Goal: Check status: Check status

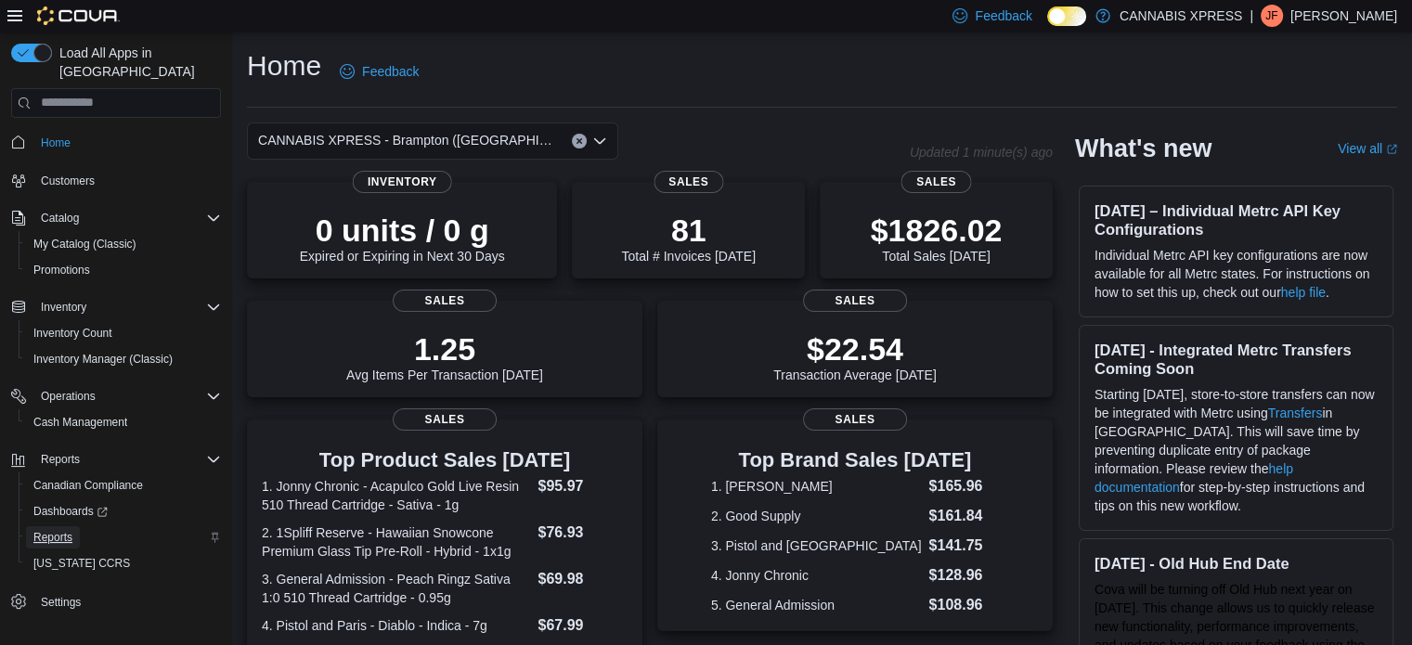
click at [67, 530] on span "Reports" at bounding box center [52, 537] width 39 height 15
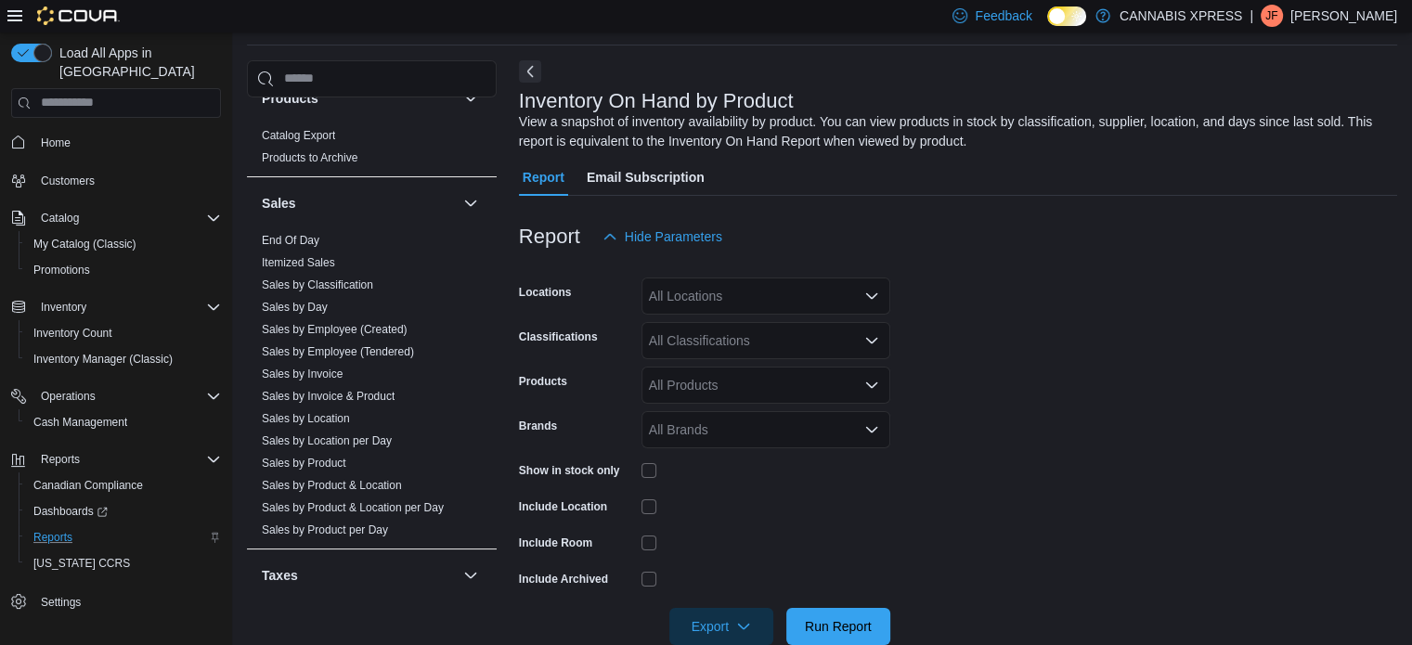
scroll to position [1185, 0]
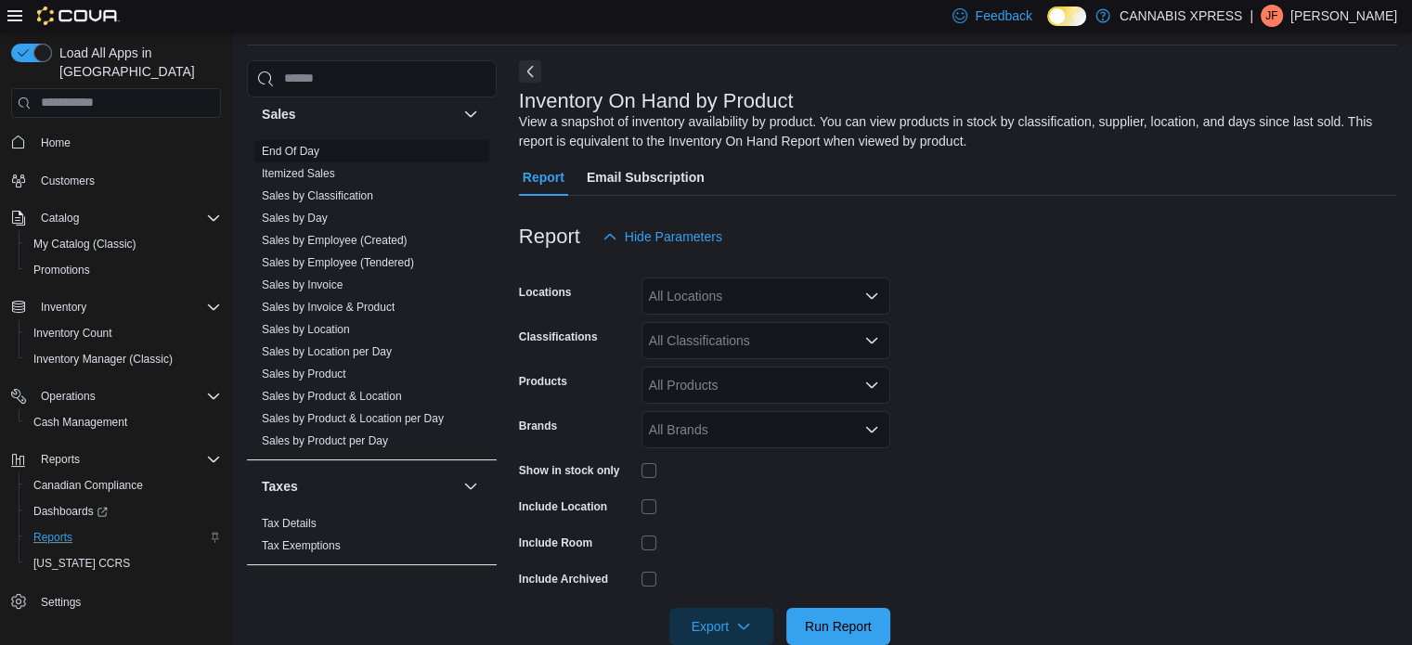
click at [306, 151] on link "End Of Day" at bounding box center [291, 151] width 58 height 13
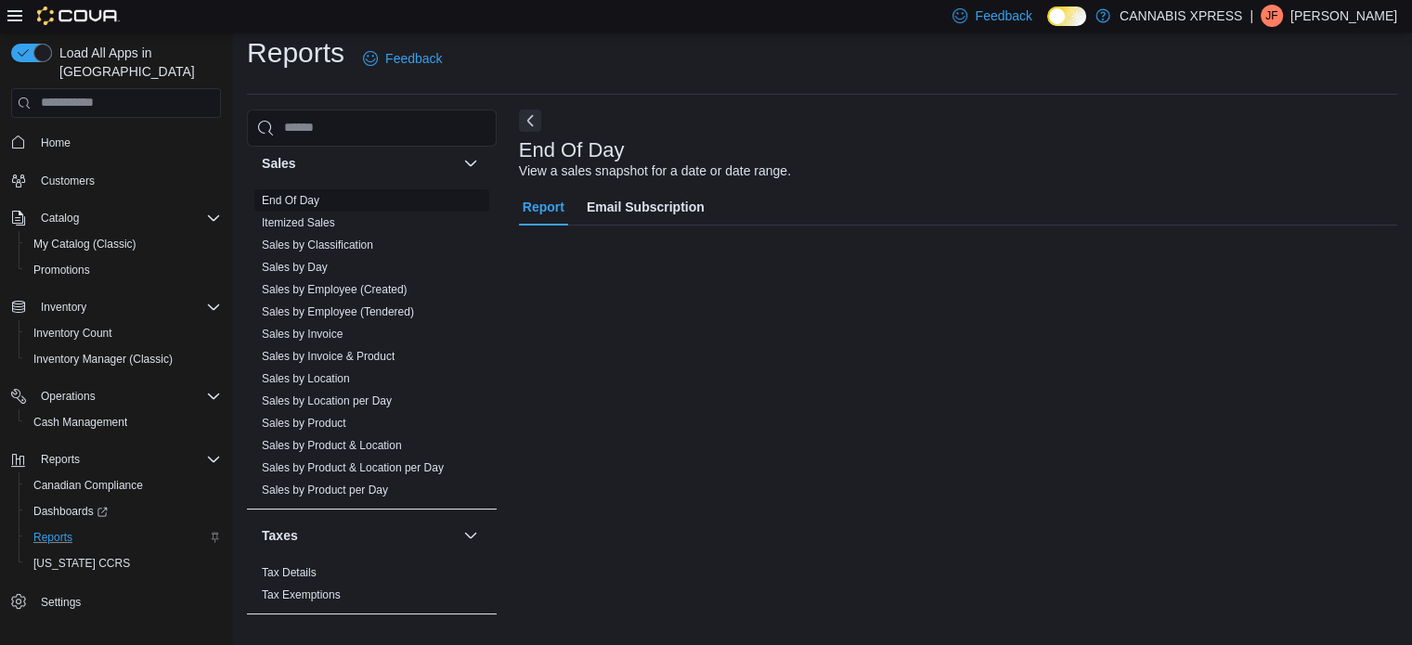
scroll to position [12, 0]
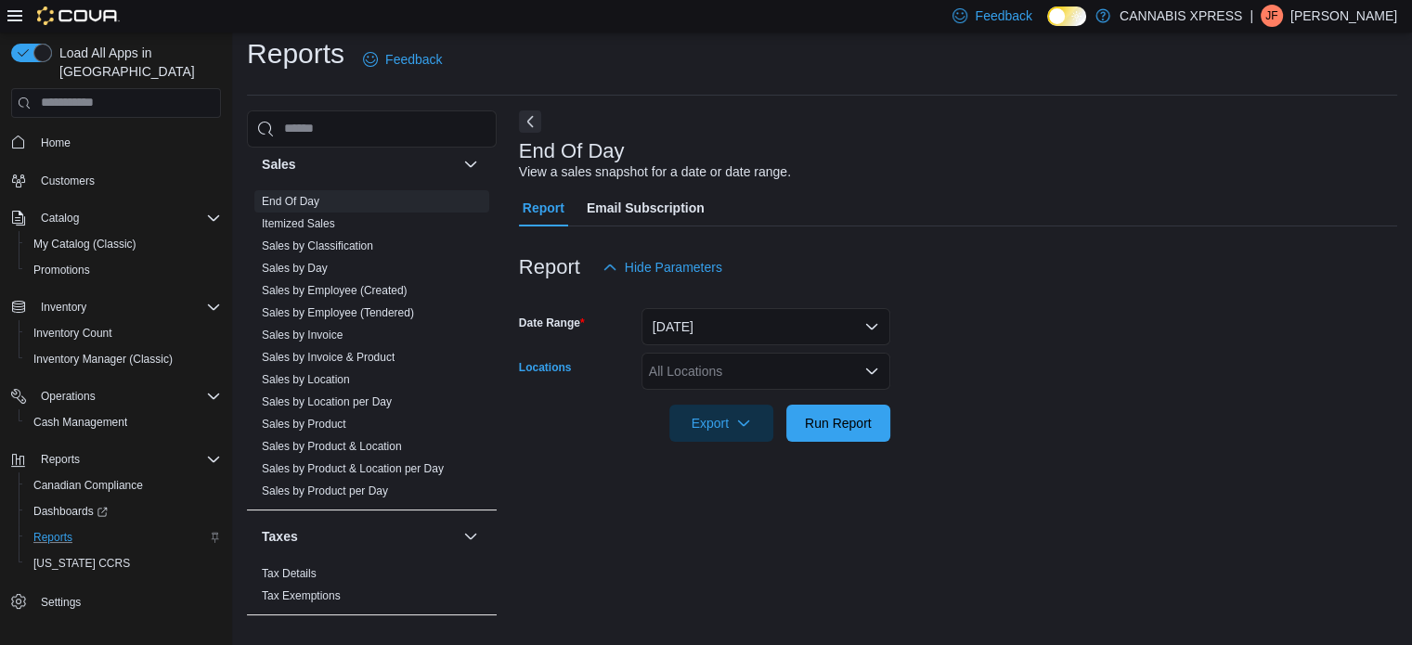
click at [871, 370] on icon "Open list of options" at bounding box center [871, 371] width 15 height 15
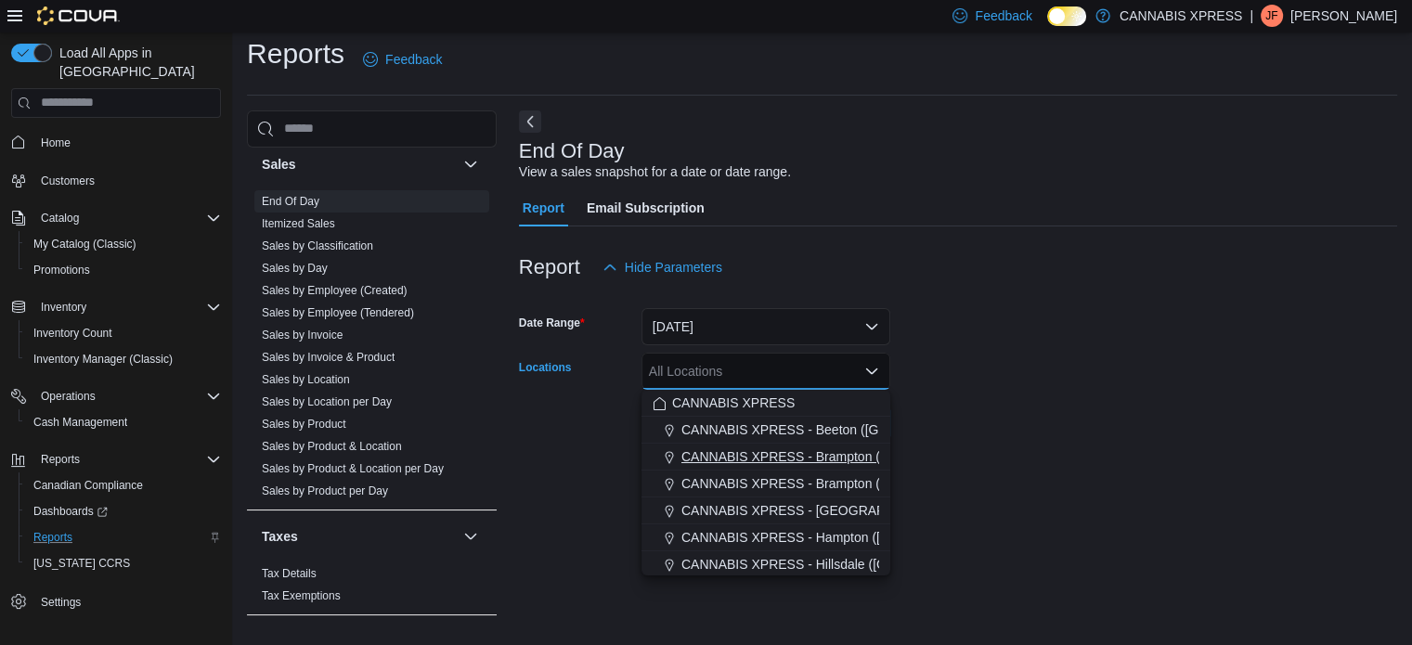
click at [849, 458] on span "CANNABIS XPRESS - Brampton ([GEOGRAPHIC_DATA])" at bounding box center [850, 456] width 338 height 19
click at [975, 445] on div at bounding box center [958, 453] width 878 height 22
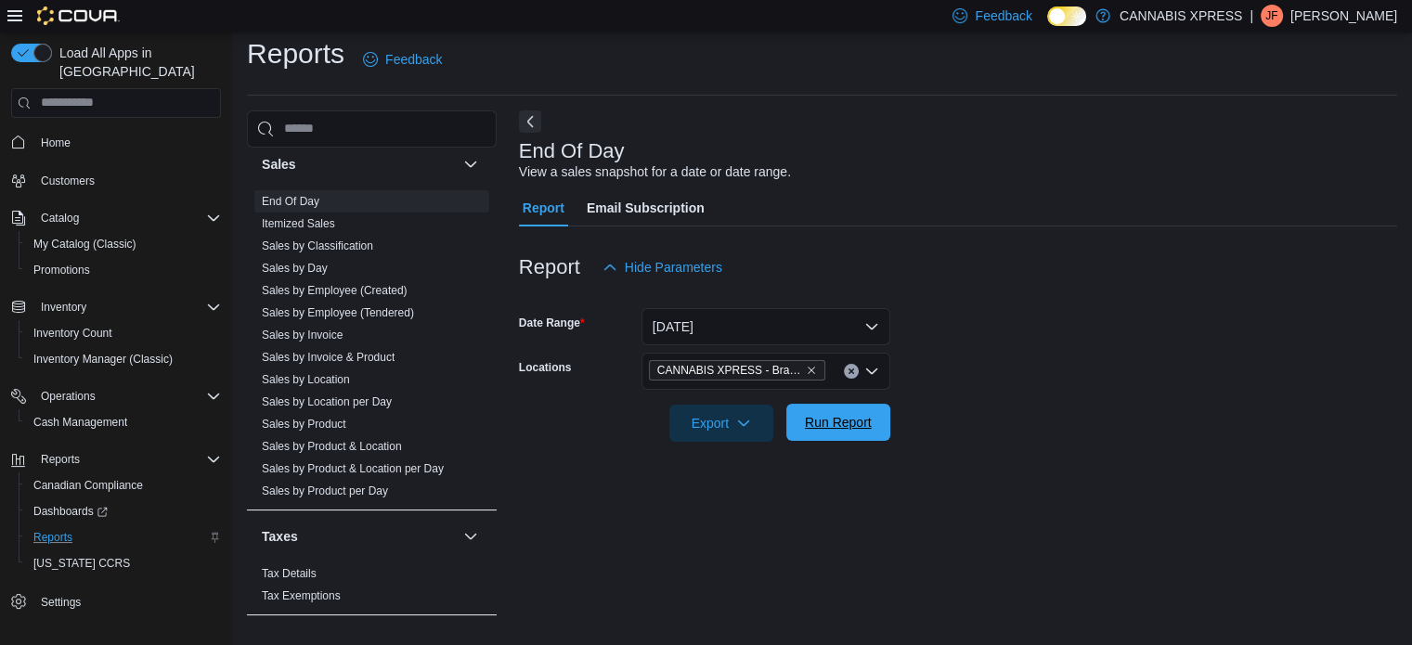
click at [880, 424] on button "Run Report" at bounding box center [838, 422] width 104 height 37
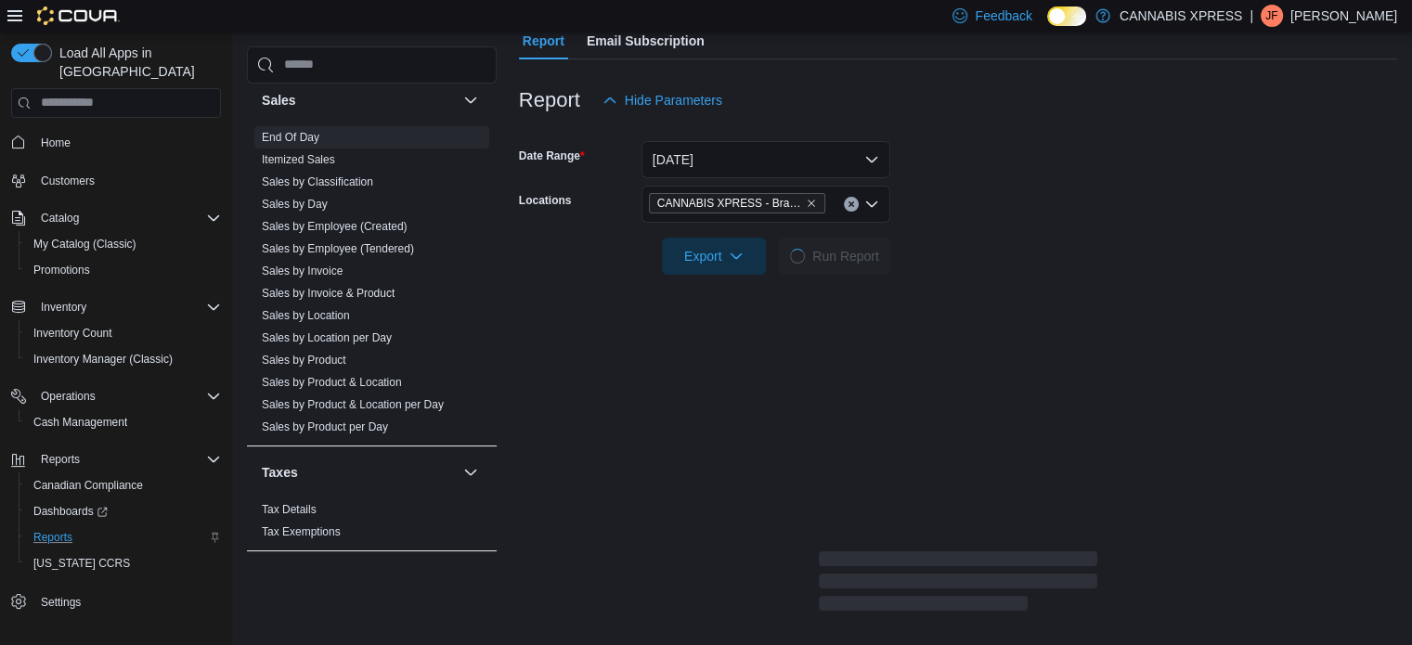
scroll to position [182, 0]
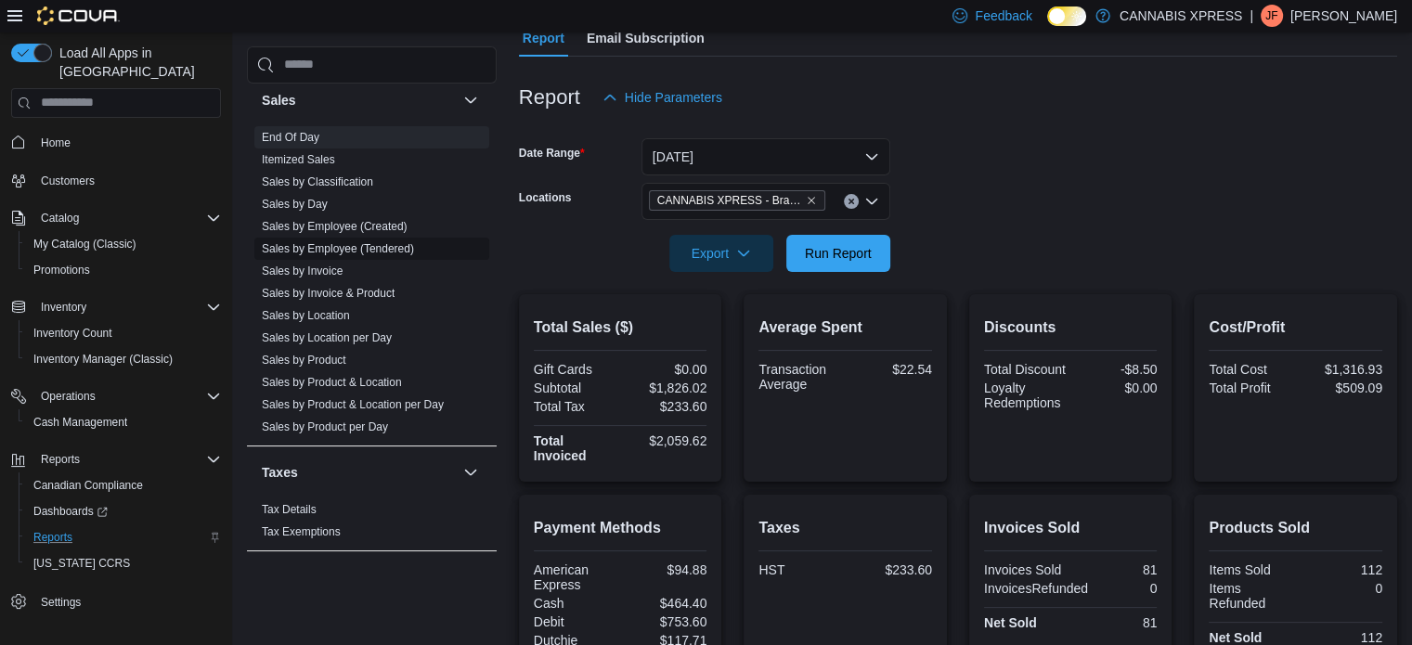
click at [375, 247] on link "Sales by Employee (Tendered)" at bounding box center [338, 248] width 152 height 13
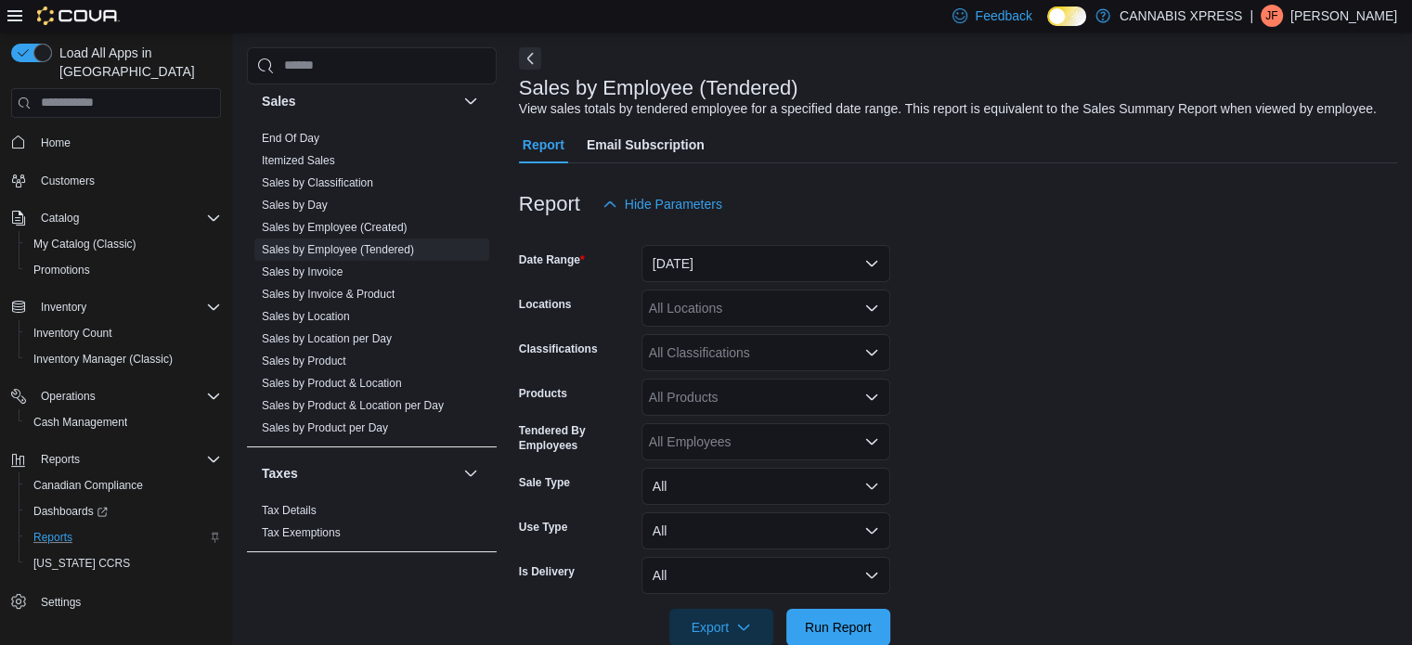
scroll to position [43, 0]
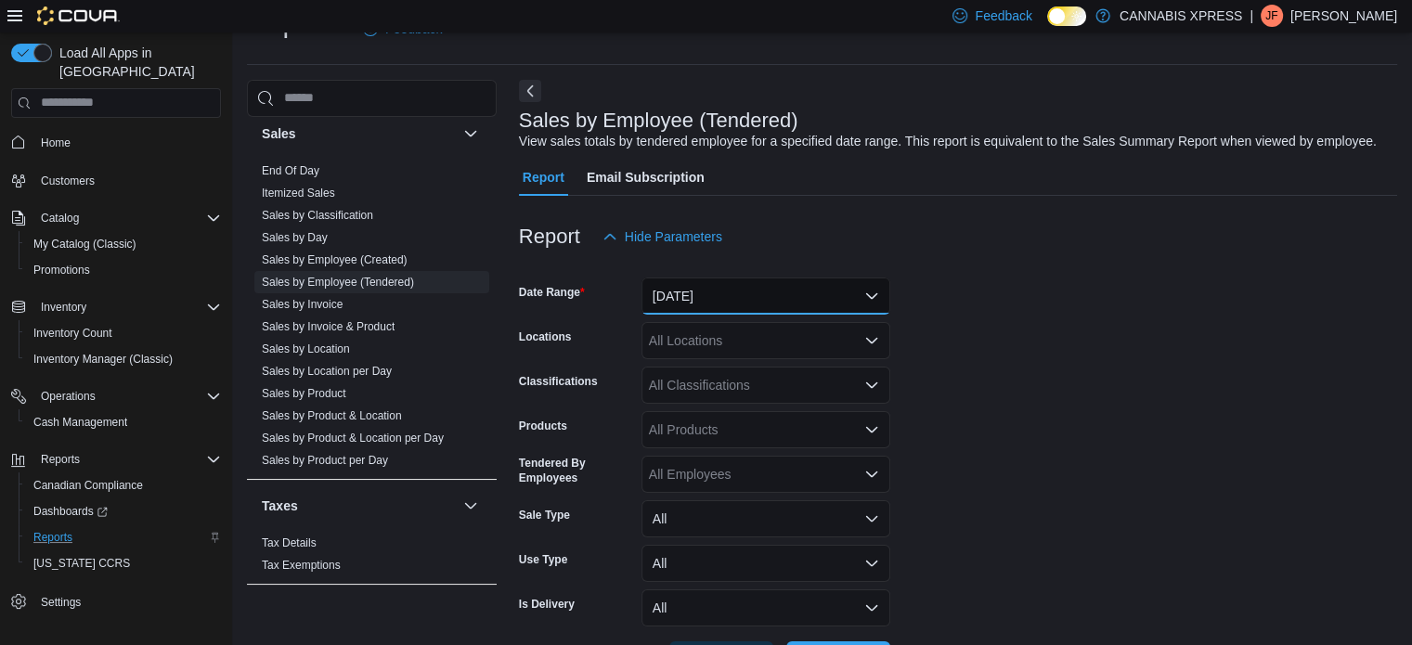
click at [818, 304] on button "[DATE]" at bounding box center [766, 296] width 249 height 37
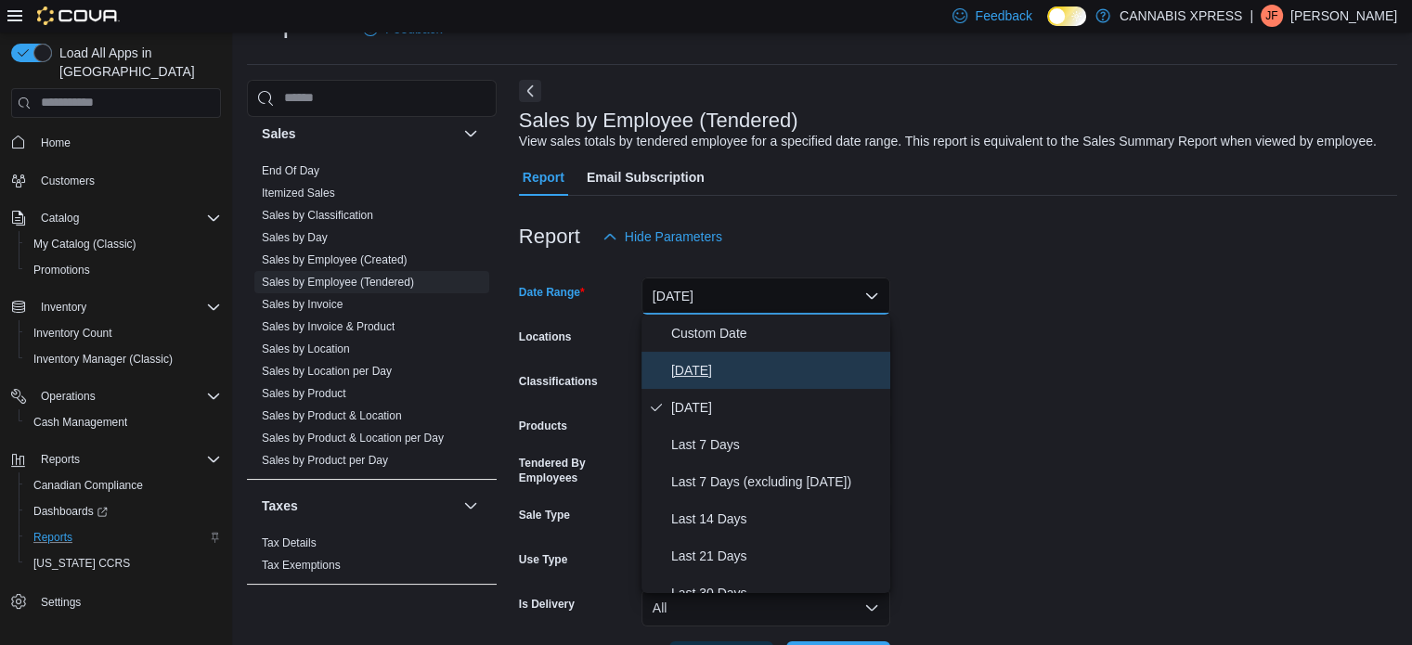
click at [791, 352] on button "[DATE]" at bounding box center [766, 370] width 249 height 37
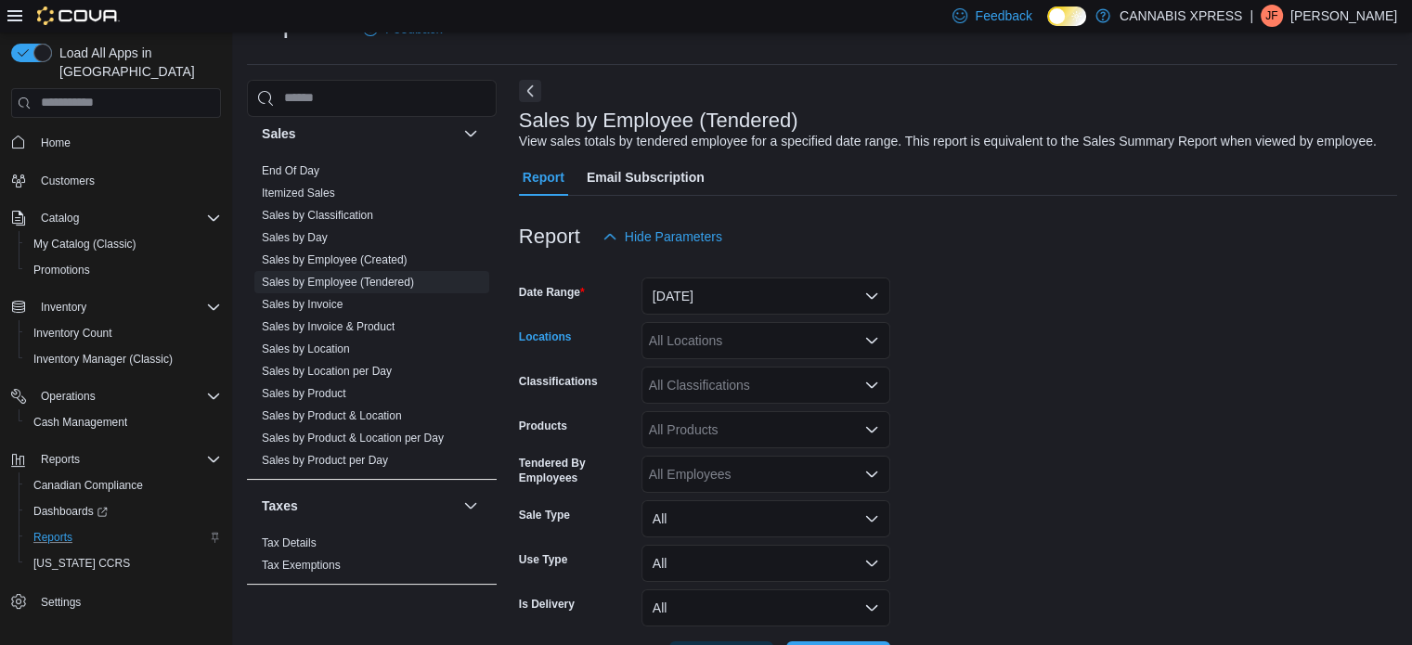
click at [844, 333] on div "All Locations" at bounding box center [766, 340] width 249 height 37
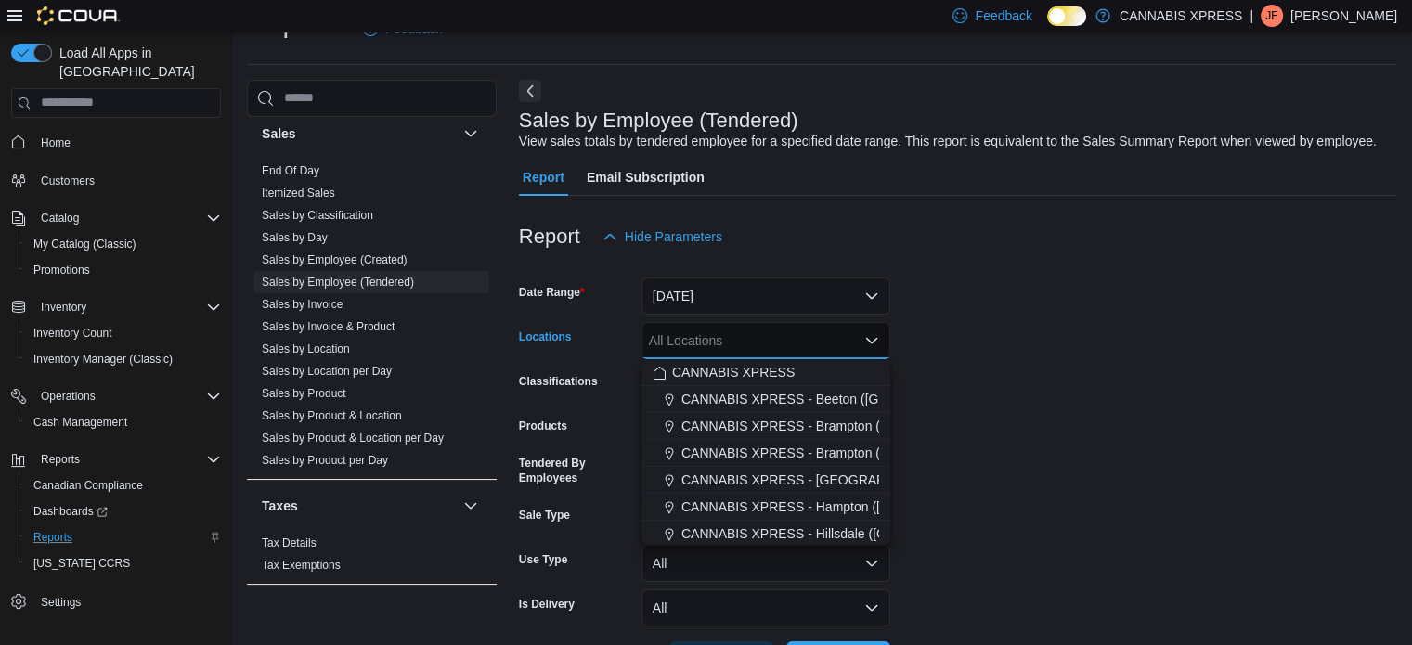
click at [863, 418] on span "CANNABIS XPRESS - Brampton ([GEOGRAPHIC_DATA])" at bounding box center [850, 426] width 338 height 19
click at [984, 426] on form "Date Range [DATE] Locations CANNABIS XPRESS - [GEOGRAPHIC_DATA] ([GEOGRAPHIC_DA…" at bounding box center [958, 466] width 878 height 423
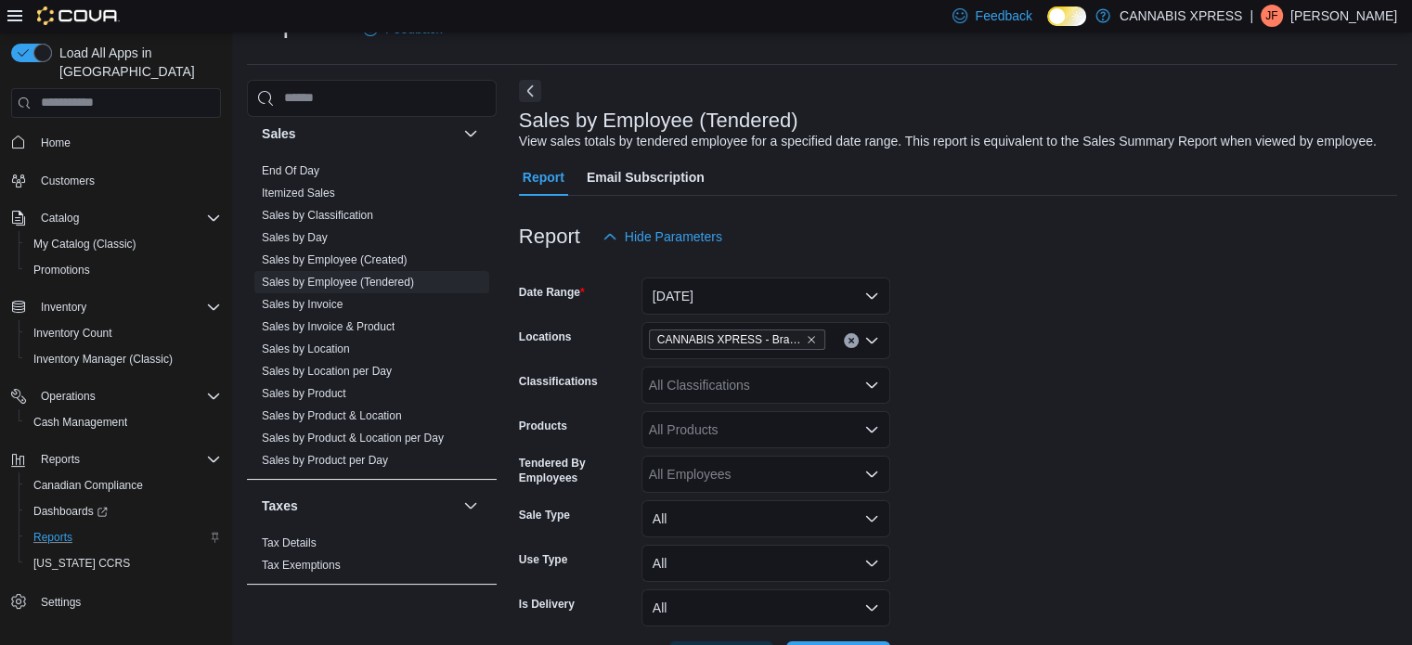
scroll to position [112, 0]
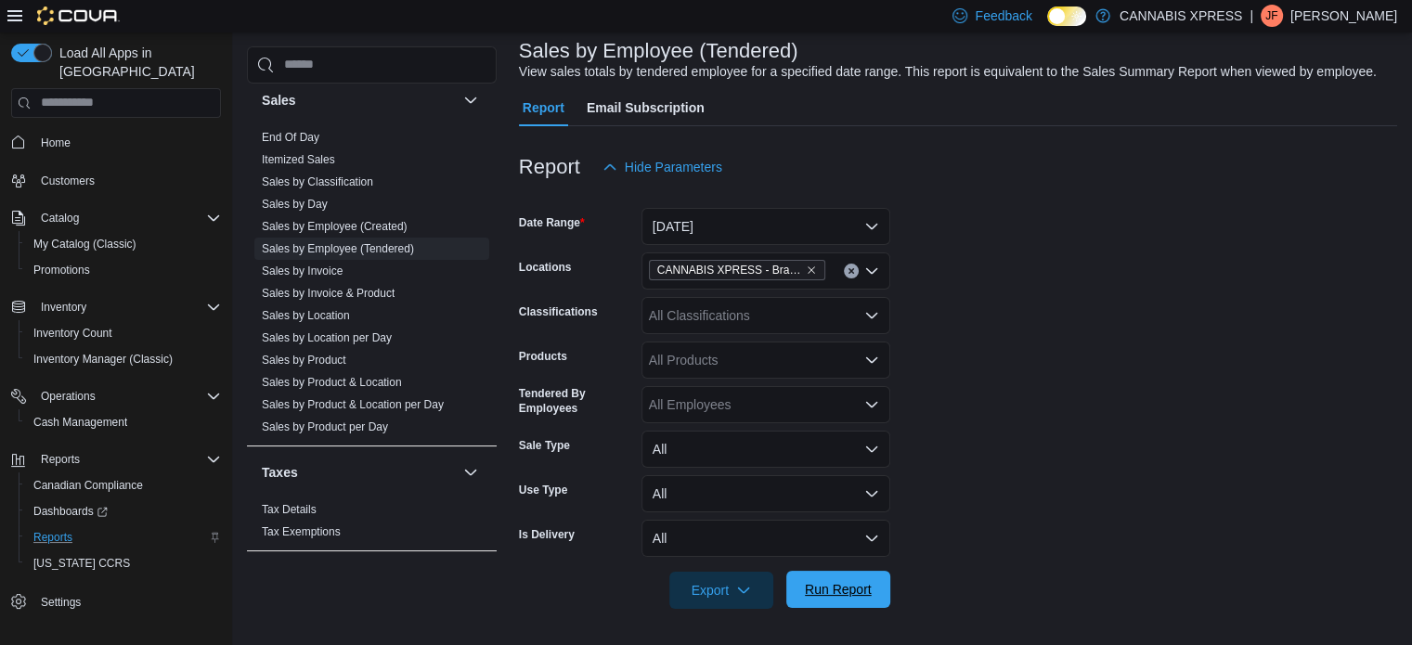
click at [839, 590] on span "Run Report" at bounding box center [838, 589] width 67 height 19
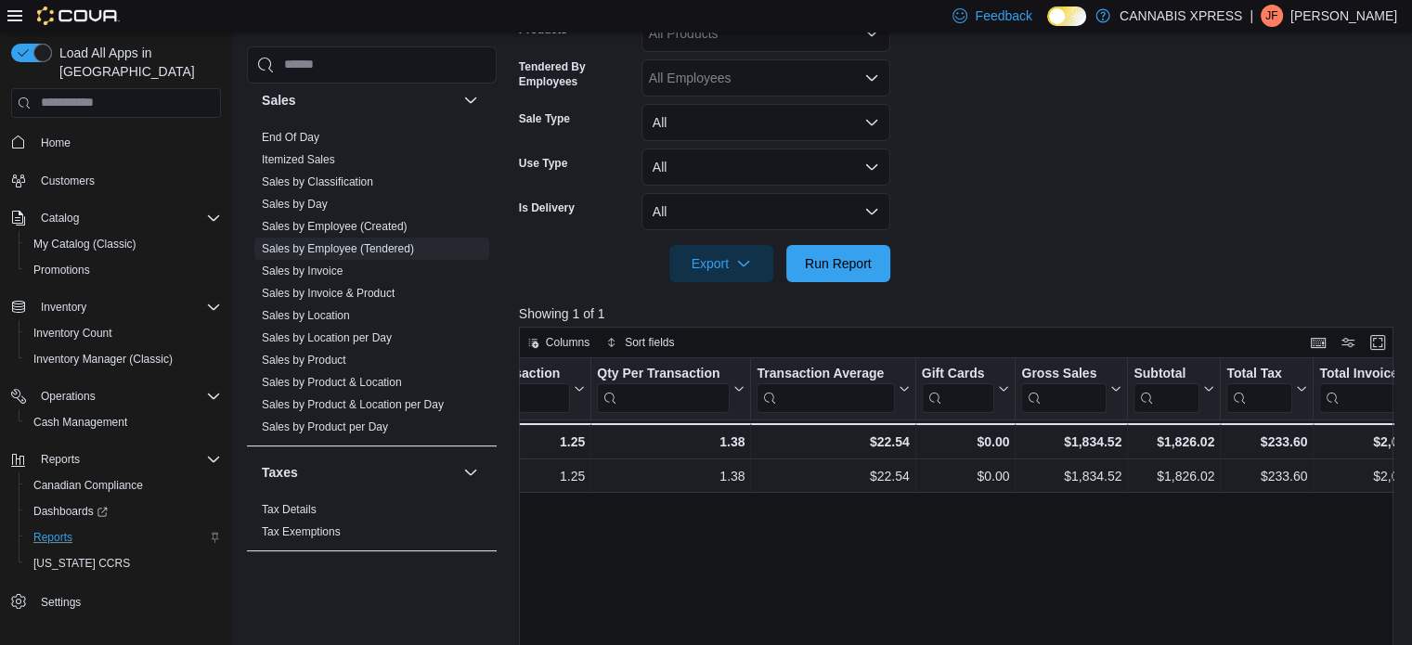
scroll to position [0, 590]
